Goal: Task Accomplishment & Management: Use online tool/utility

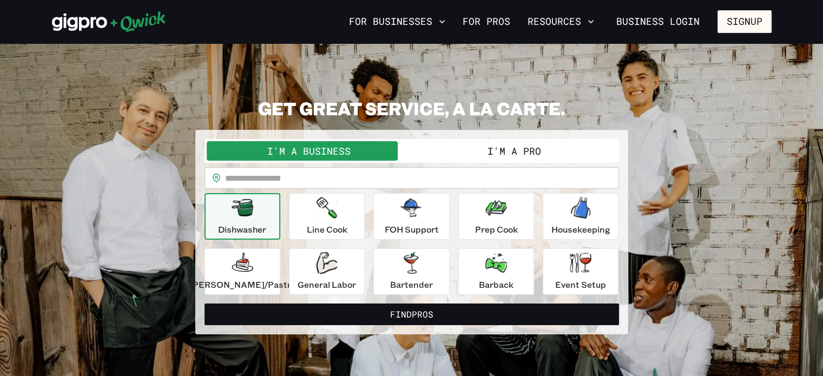
click at [494, 149] on button "I'm a Pro" at bounding box center [514, 150] width 205 height 19
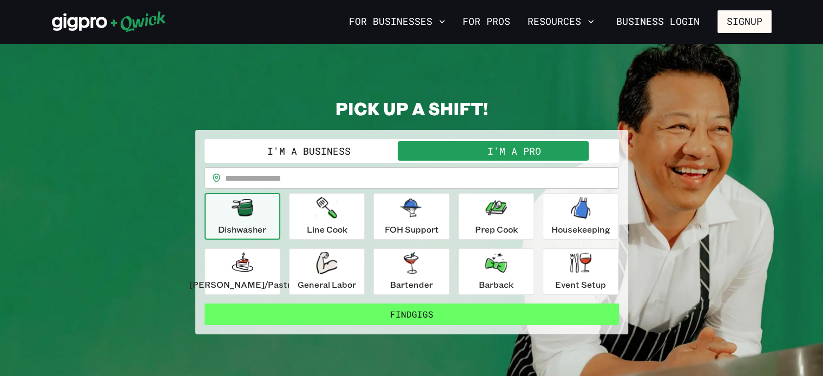
click at [399, 305] on button "Find Gigs" at bounding box center [412, 315] width 414 height 22
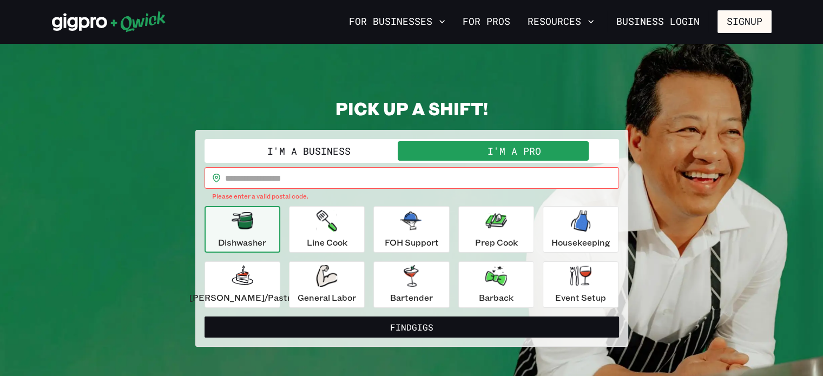
click at [271, 169] on input "text" at bounding box center [422, 178] width 394 height 22
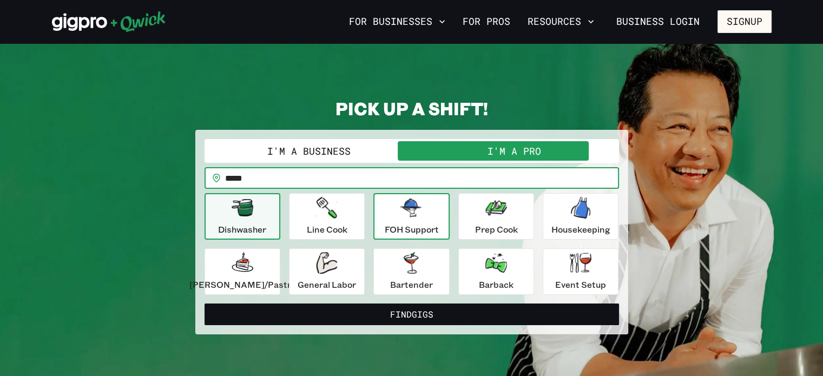
type input "*****"
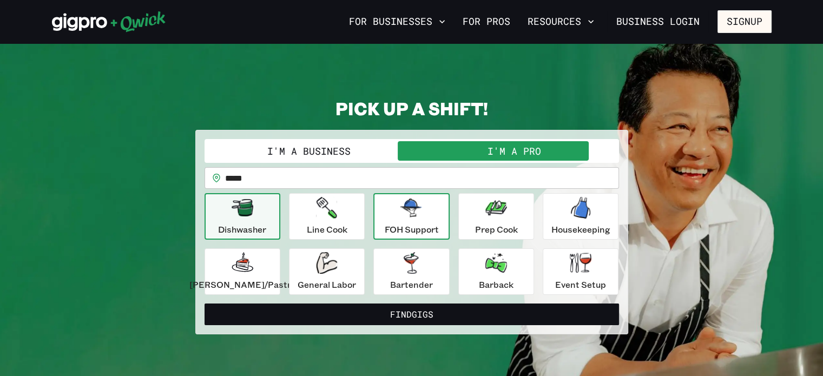
click at [409, 208] on icon "button" at bounding box center [411, 208] width 22 height 18
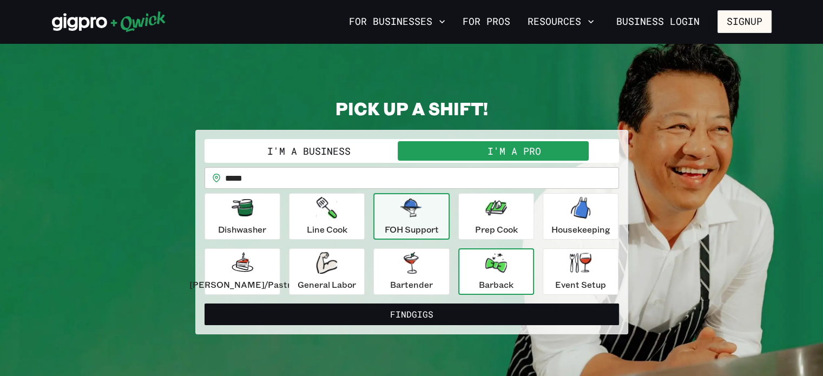
click at [497, 278] on p "Barback" at bounding box center [496, 284] width 35 height 13
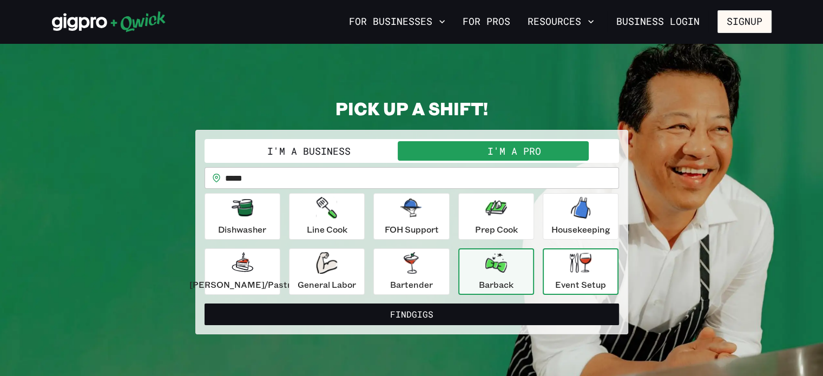
click at [581, 267] on div "Event Setup" at bounding box center [580, 271] width 51 height 39
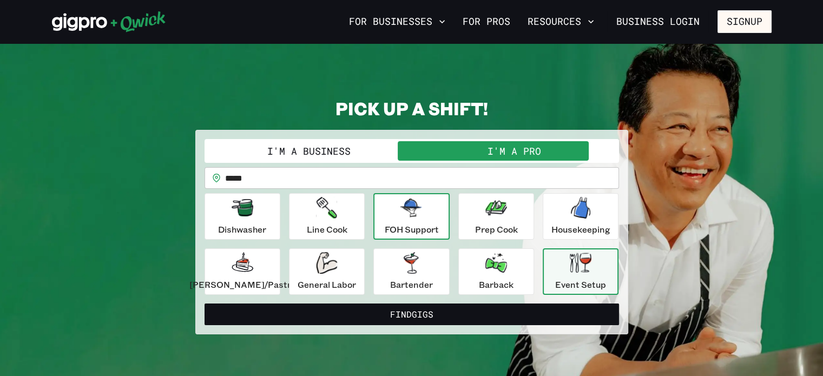
click at [410, 209] on icon "button" at bounding box center [411, 208] width 22 height 18
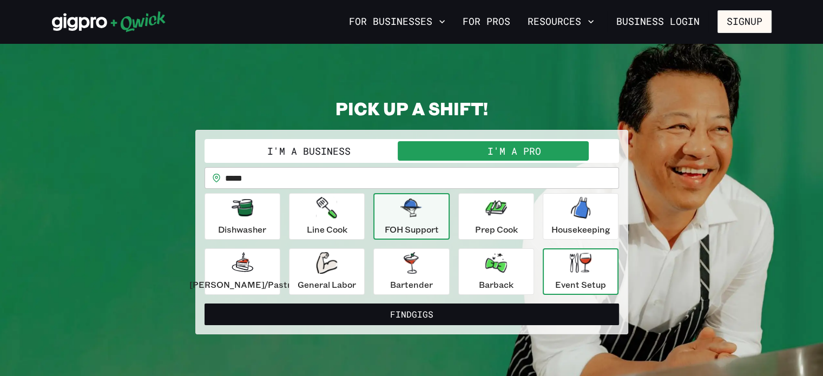
click at [558, 262] on div "Event Setup" at bounding box center [580, 271] width 51 height 39
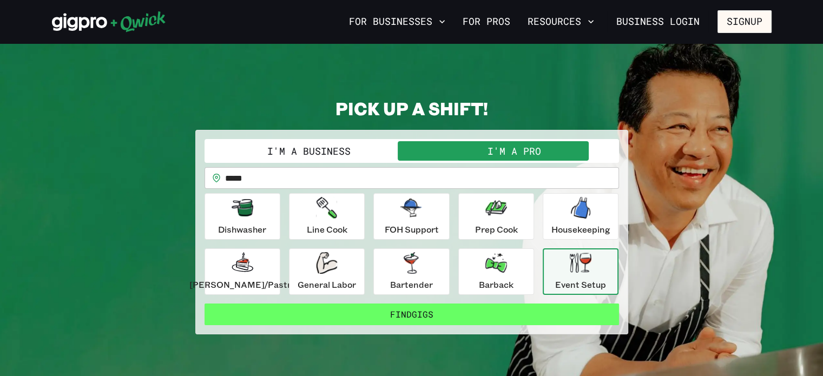
click at [495, 305] on button "Find Gigs" at bounding box center [412, 315] width 414 height 22
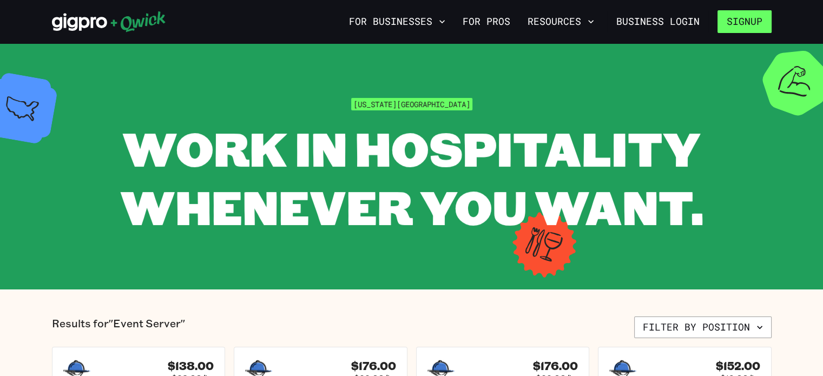
click at [755, 21] on button "Signup" at bounding box center [745, 21] width 54 height 23
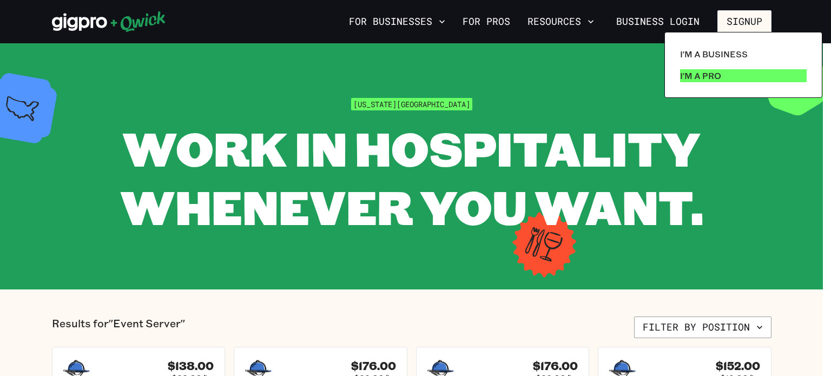
click at [691, 74] on p "I'm a Pro" at bounding box center [700, 75] width 41 height 13
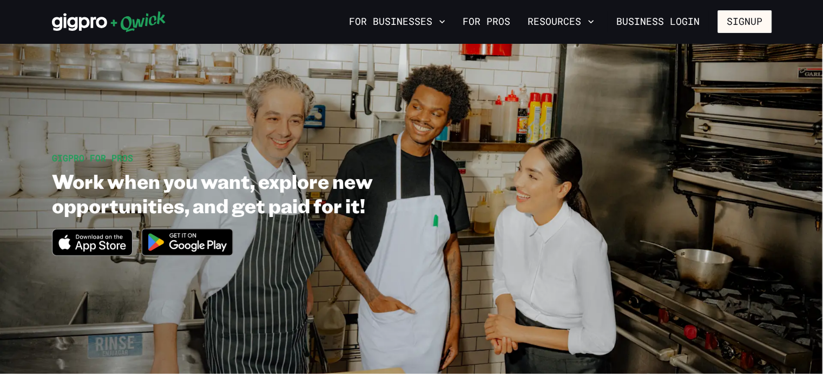
click at [83, 23] on icon at bounding box center [109, 22] width 114 height 22
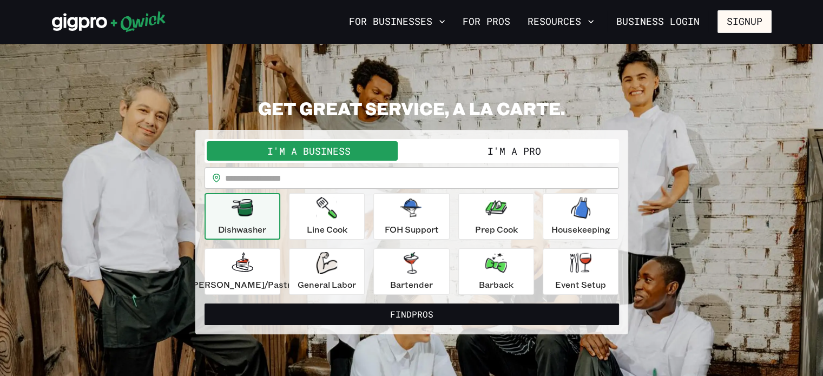
click at [481, 147] on button "I'm a Pro" at bounding box center [514, 150] width 205 height 19
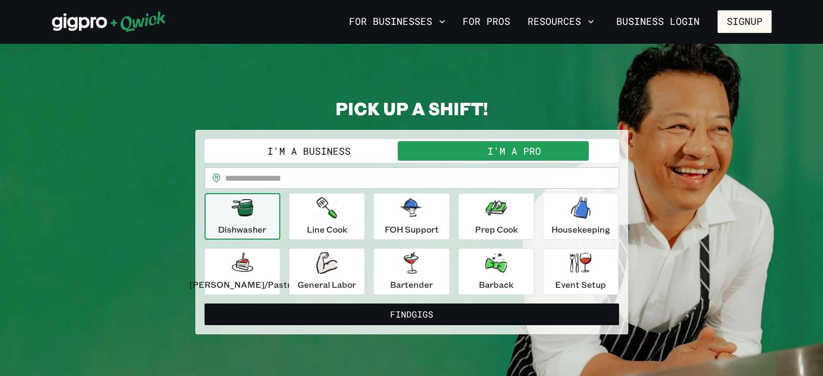
click at [374, 167] on input "text" at bounding box center [422, 178] width 394 height 22
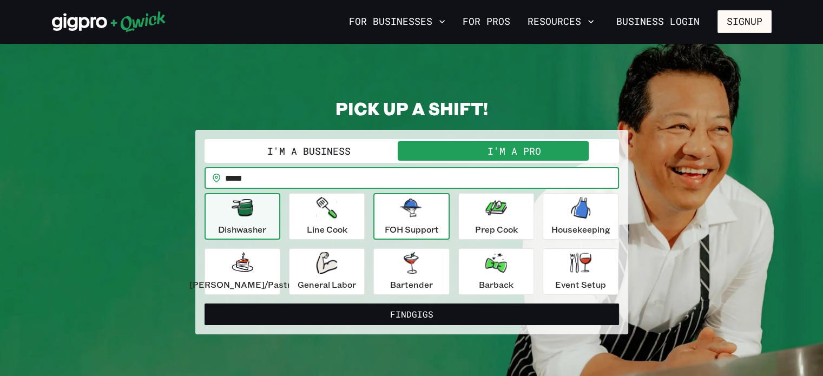
type input "*****"
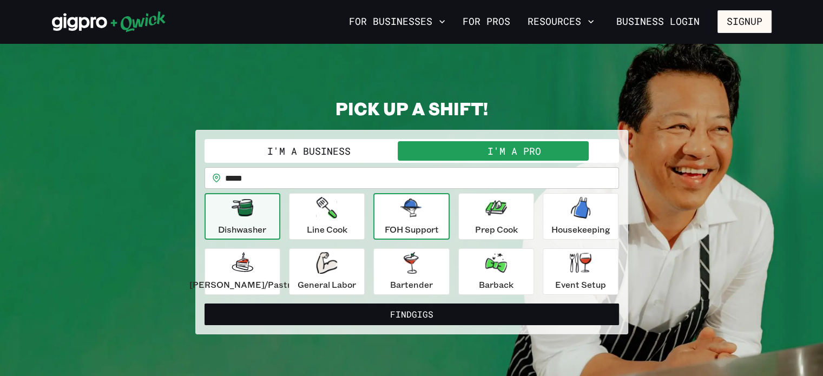
click at [411, 216] on div "FOH Support" at bounding box center [411, 216] width 54 height 39
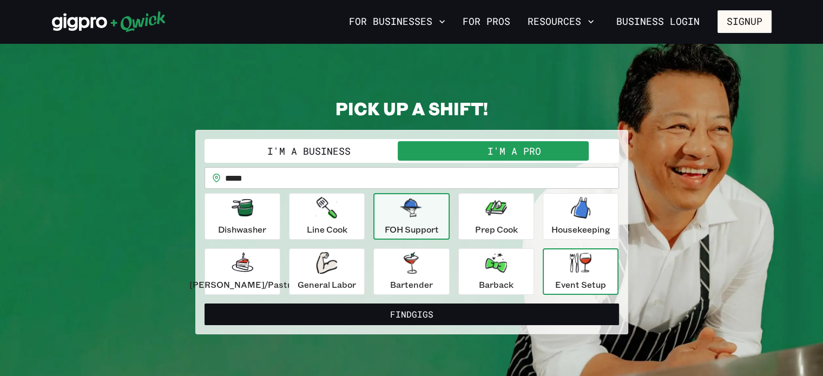
click at [582, 270] on div "Event Setup" at bounding box center [580, 271] width 51 height 39
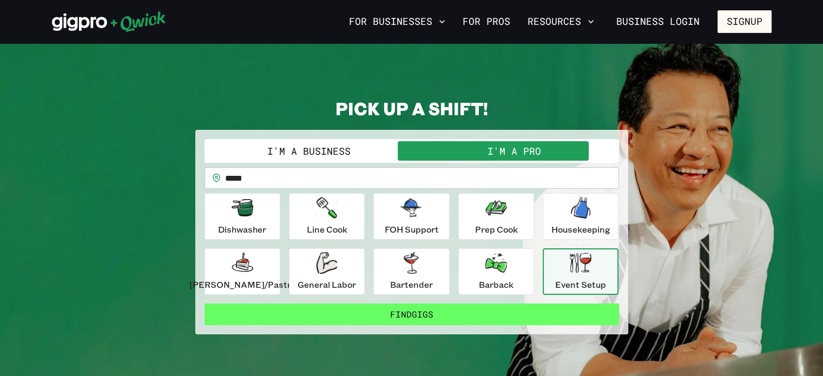
click at [430, 304] on button "Find Gigs" at bounding box center [412, 315] width 414 height 22
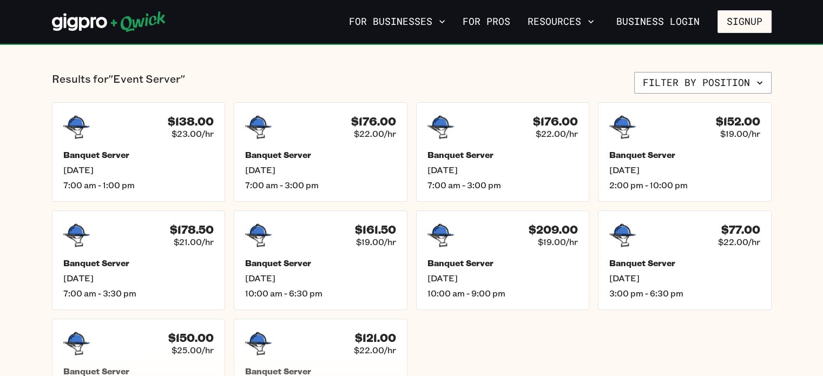
scroll to position [249, 0]
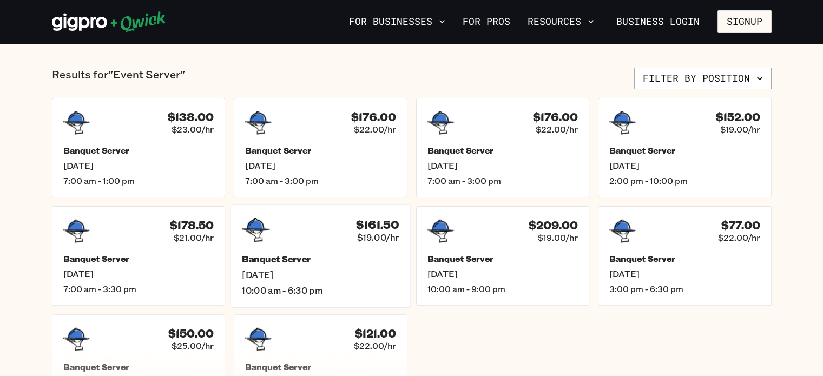
click at [347, 216] on div "$161.50 $19.00/hr" at bounding box center [320, 230] width 157 height 28
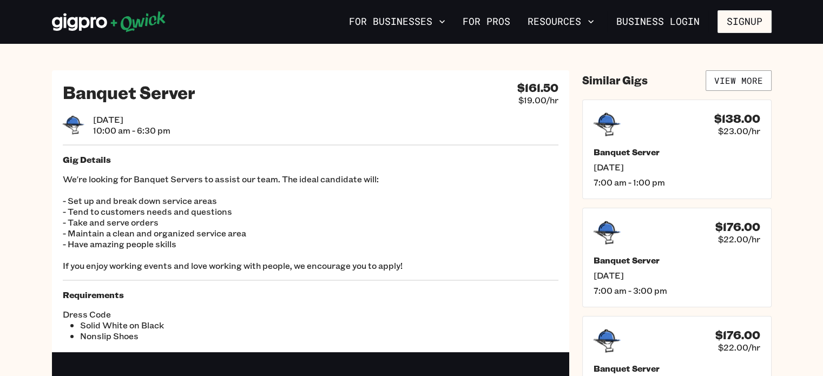
click at [663, 68] on section "Banquet Server $161.50 $19.00/hr [DATE] 10:00 am - 6:30 pm Gig Details We're lo…" at bounding box center [411, 297] width 823 height 508
click at [88, 21] on icon at bounding box center [79, 23] width 55 height 18
